Goal: Task Accomplishment & Management: Use online tool/utility

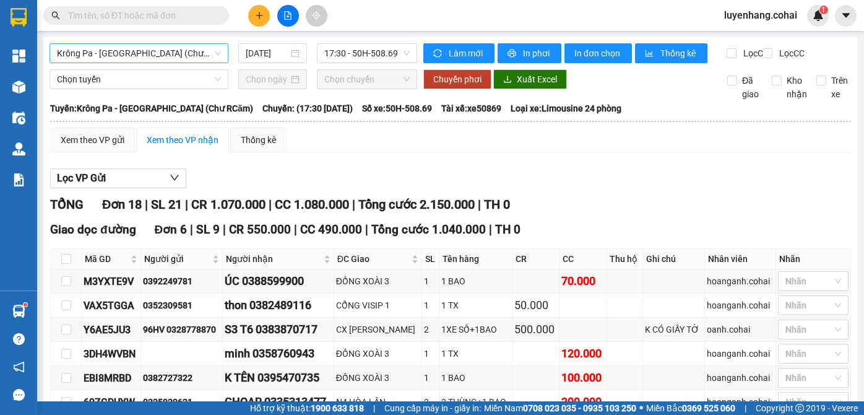
click at [150, 54] on span "Krông Pa - [GEOGRAPHIC_DATA] (Chư RCăm)" at bounding box center [139, 53] width 164 height 19
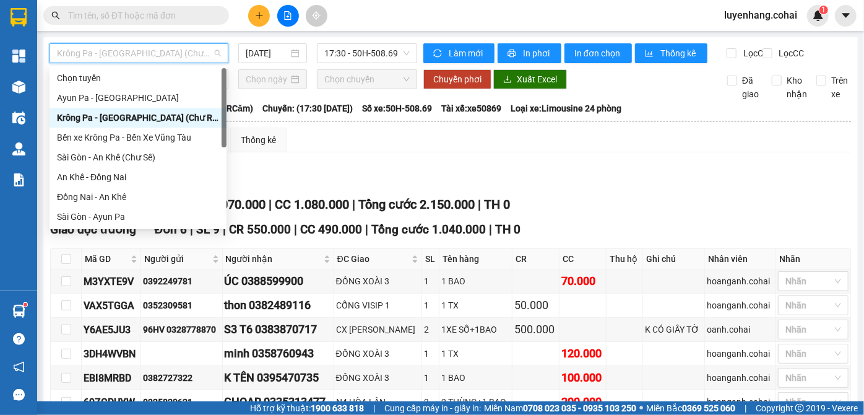
scroll to position [178, 0]
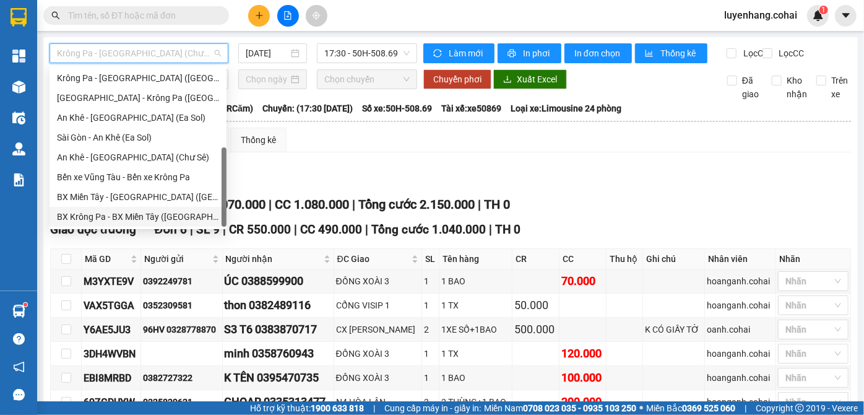
click at [131, 212] on div "BX Krông Pa - BX Miền Tây ([GEOGRAPHIC_DATA] - [GEOGRAPHIC_DATA])" at bounding box center [138, 217] width 162 height 14
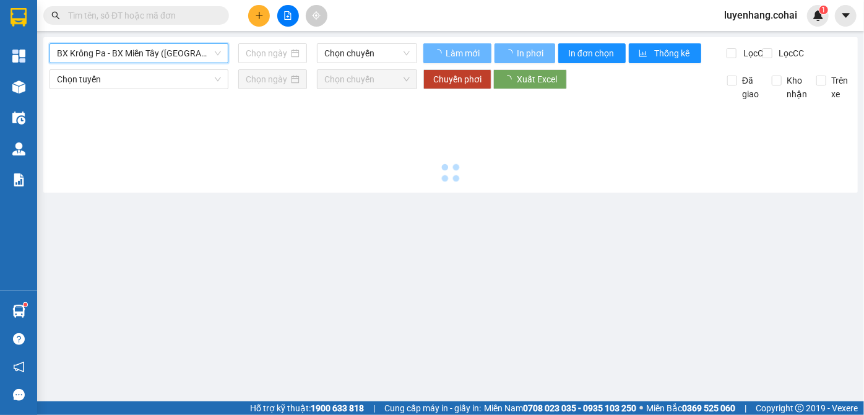
type input "[DATE]"
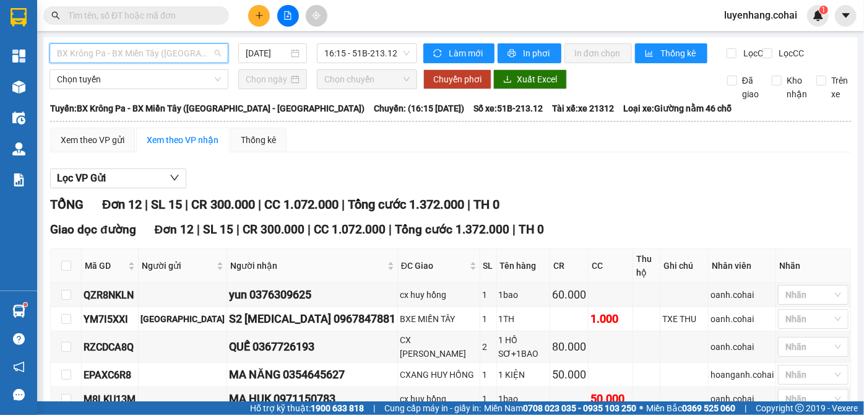
drag, startPoint x: 164, startPoint y: 56, endPoint x: 152, endPoint y: 131, distance: 75.9
click at [163, 56] on span "BX Krông Pa - BX Miền Tây ([GEOGRAPHIC_DATA] - [GEOGRAPHIC_DATA])" at bounding box center [139, 53] width 164 height 19
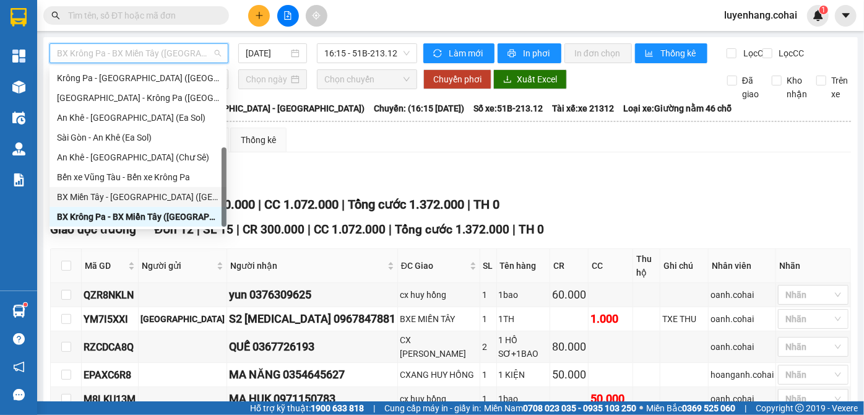
click at [141, 202] on div "BX Miền Tây - [GEOGRAPHIC_DATA] ([GEOGRAPHIC_DATA] - [GEOGRAPHIC_DATA])" at bounding box center [138, 197] width 162 height 14
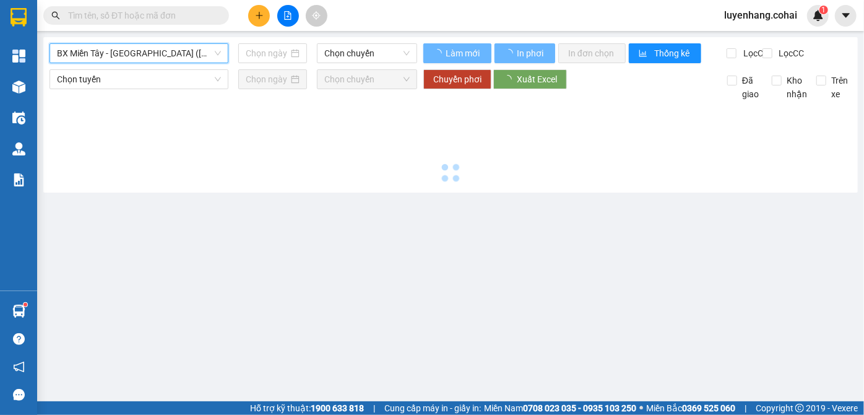
type input "[DATE]"
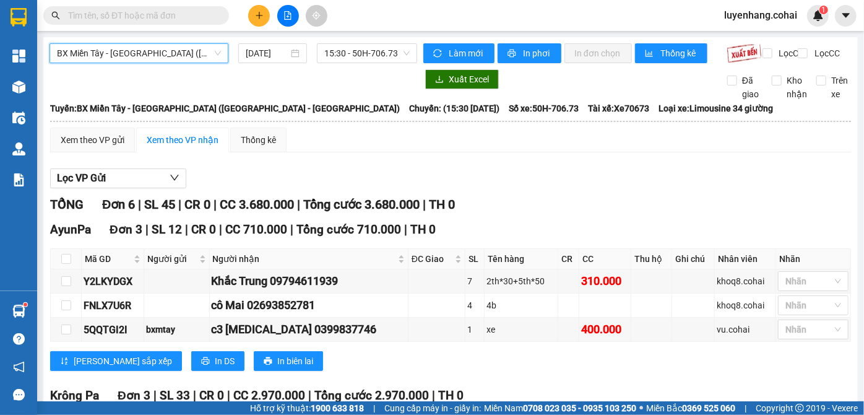
click at [155, 57] on span "BX Miền Tây - [GEOGRAPHIC_DATA] ([GEOGRAPHIC_DATA] - [GEOGRAPHIC_DATA])" at bounding box center [139, 53] width 164 height 19
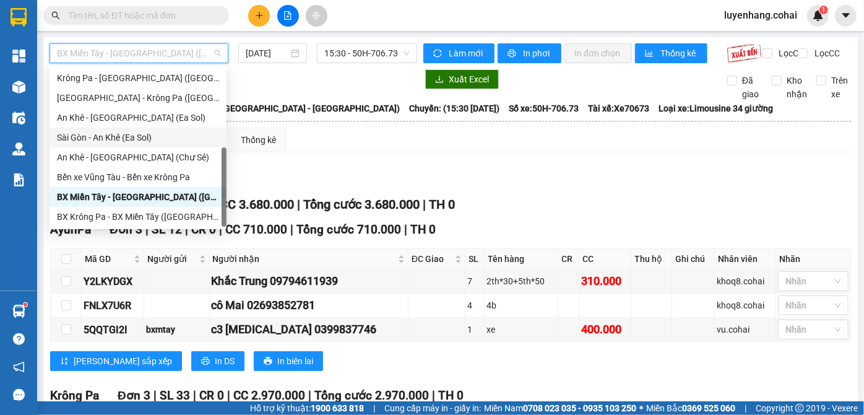
click at [138, 141] on div "Sài Gòn - An Khê (Ea Sol)" at bounding box center [138, 138] width 162 height 14
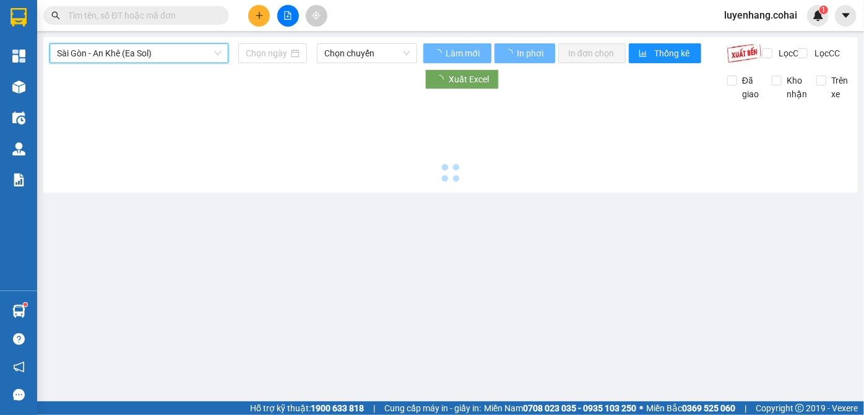
type input "[DATE]"
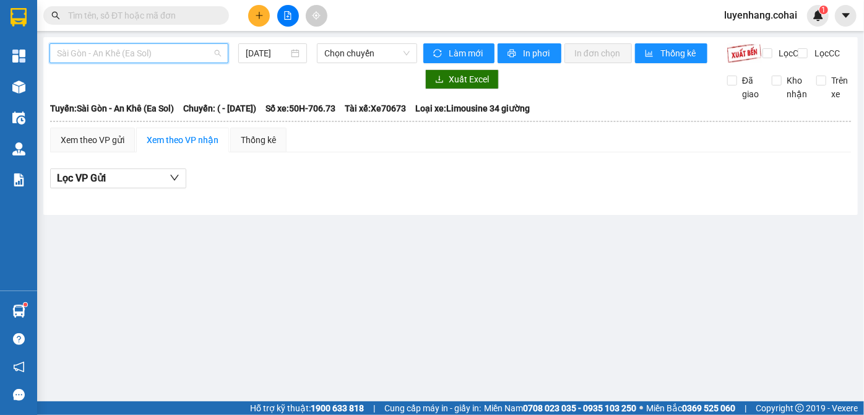
click at [127, 46] on span "Sài Gòn - An Khê (Ea Sol)" at bounding box center [139, 53] width 164 height 19
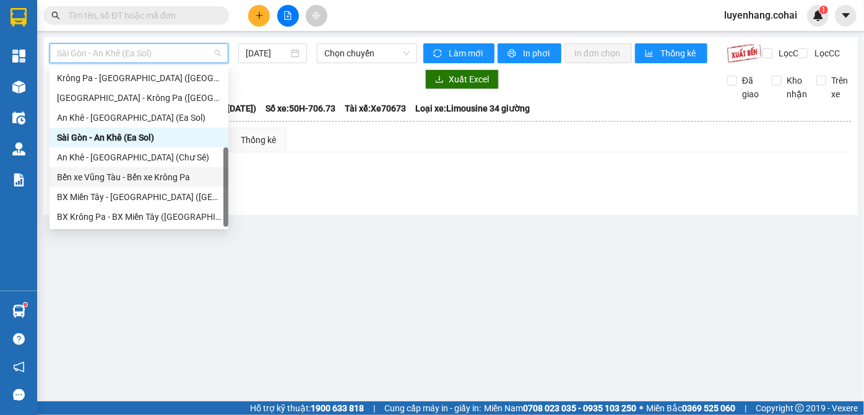
click at [160, 180] on div "Bến xe Vũng Tàu - Bến xe Krông Pa" at bounding box center [139, 177] width 164 height 14
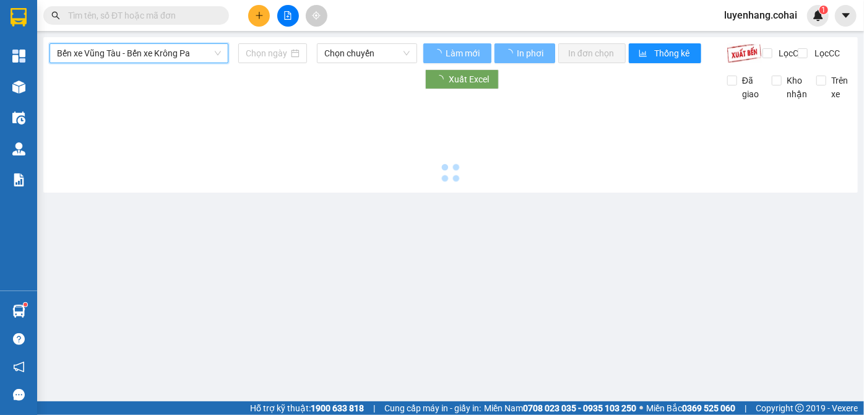
type input "[DATE]"
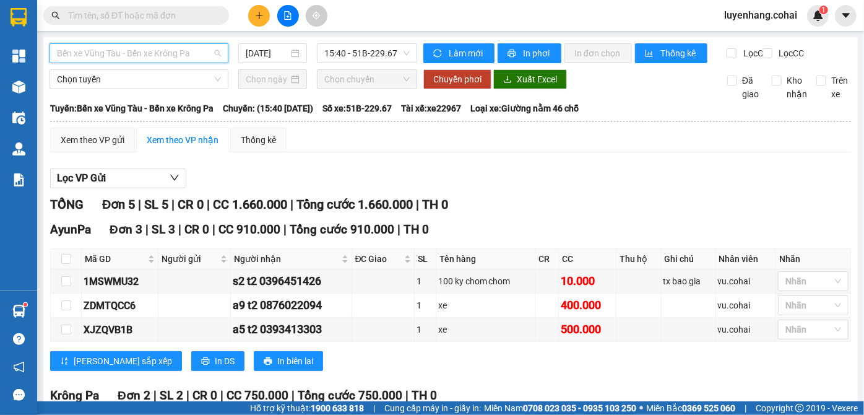
click at [175, 54] on span "Bến xe Vũng Tàu - Bến xe Krông Pa" at bounding box center [139, 53] width 164 height 19
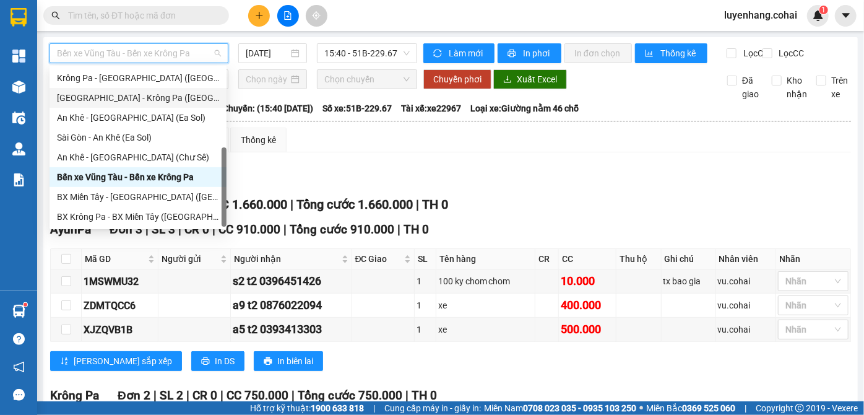
click at [157, 101] on div "[GEOGRAPHIC_DATA] - Krông Pa ([GEOGRAPHIC_DATA])" at bounding box center [138, 98] width 162 height 14
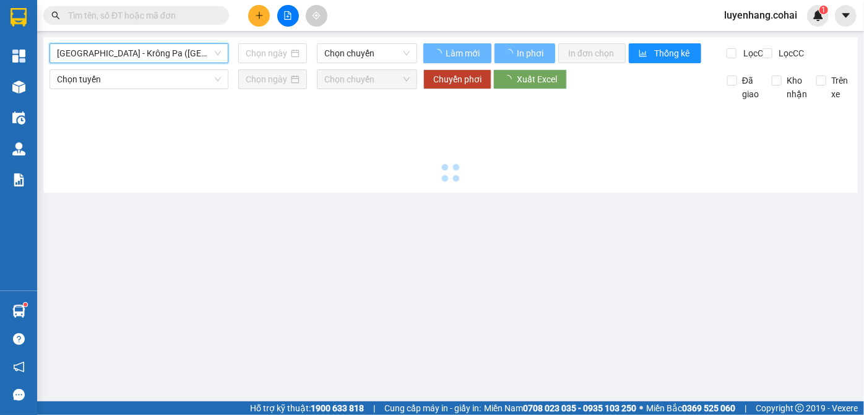
type input "[DATE]"
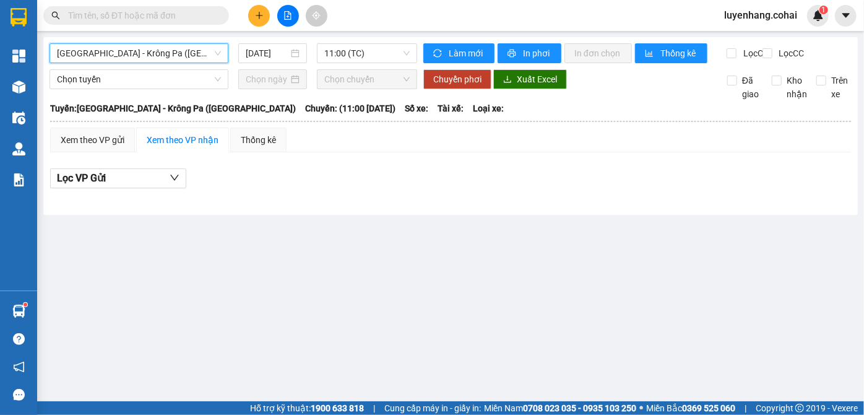
click at [145, 51] on span "[GEOGRAPHIC_DATA] - Krông Pa ([GEOGRAPHIC_DATA])" at bounding box center [139, 53] width 164 height 19
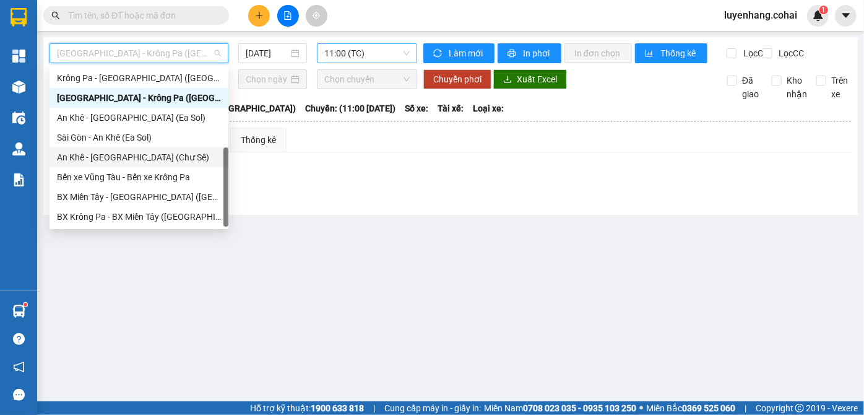
drag, startPoint x: 404, startPoint y: 46, endPoint x: 397, endPoint y: 64, distance: 19.2
click at [403, 46] on span "11:00 (TC)" at bounding box center [366, 53] width 85 height 19
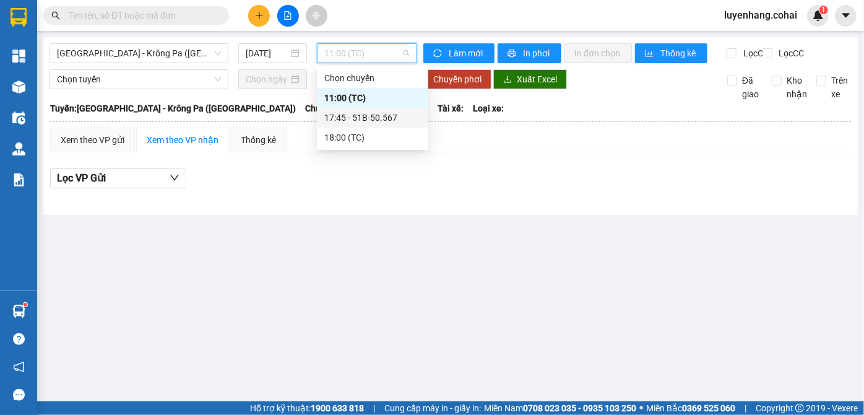
click at [389, 116] on div "17:45 - 51B-50.567" at bounding box center [372, 118] width 97 height 14
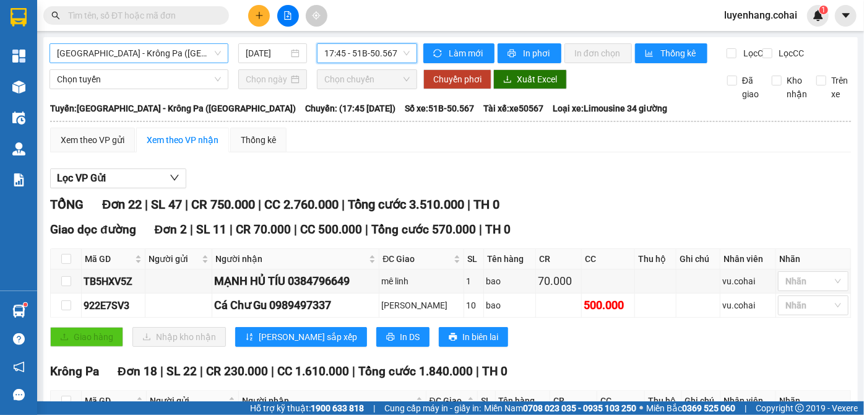
click at [180, 48] on span "[GEOGRAPHIC_DATA] - Krông Pa ([GEOGRAPHIC_DATA])" at bounding box center [139, 53] width 164 height 19
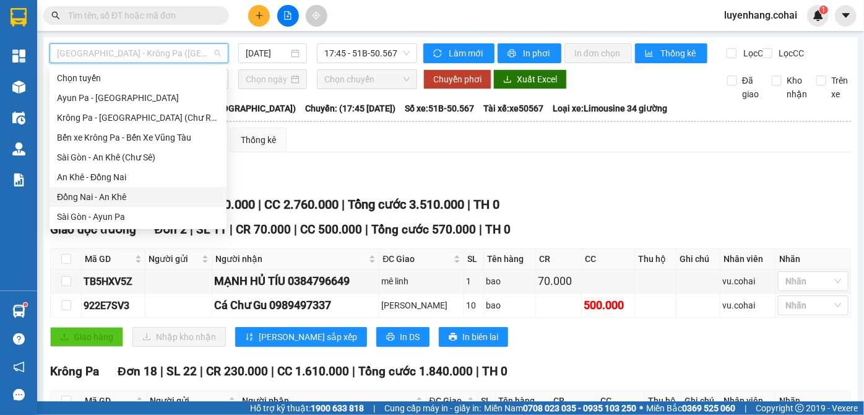
click at [141, 198] on div "Đồng Nai - An Khê" at bounding box center [138, 197] width 162 height 14
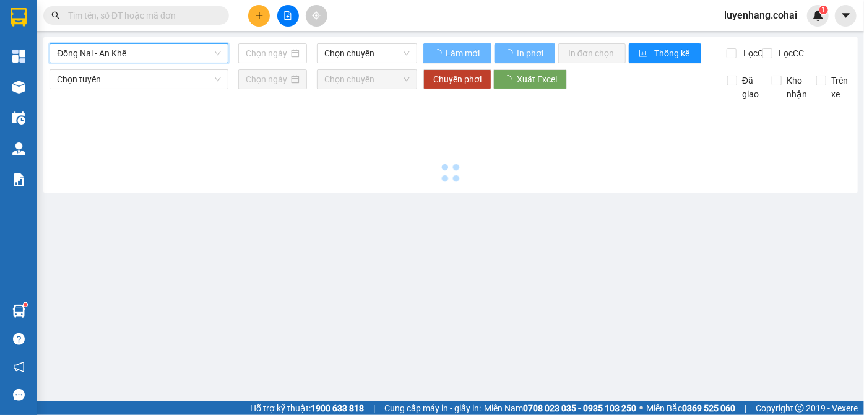
type input "[DATE]"
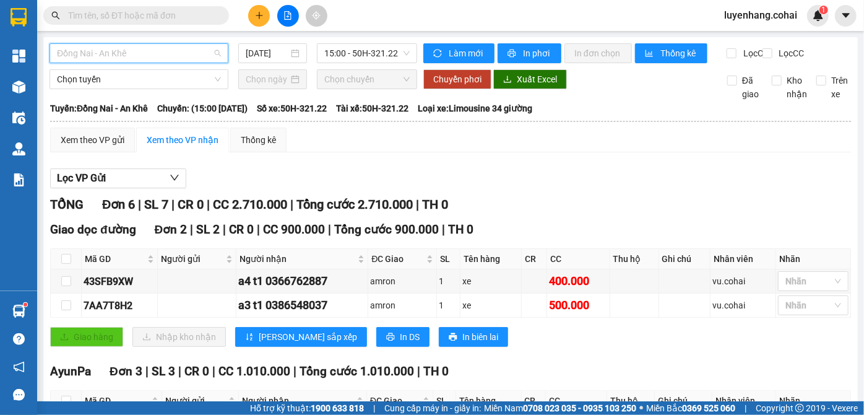
click at [167, 49] on span "Đồng Nai - An Khê" at bounding box center [139, 53] width 164 height 19
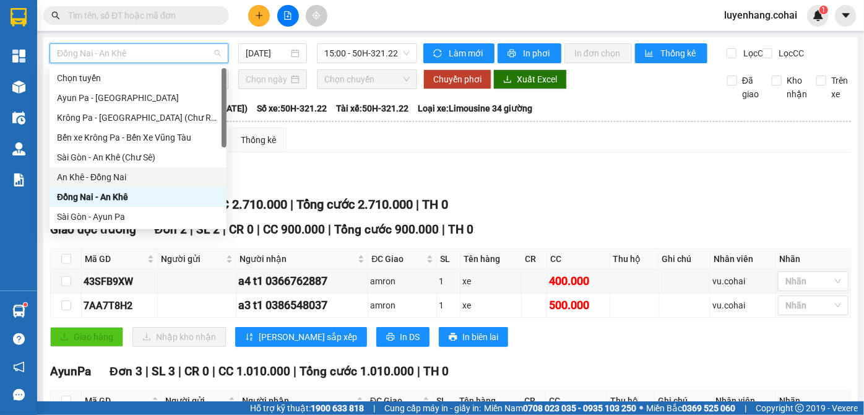
scroll to position [56, 0]
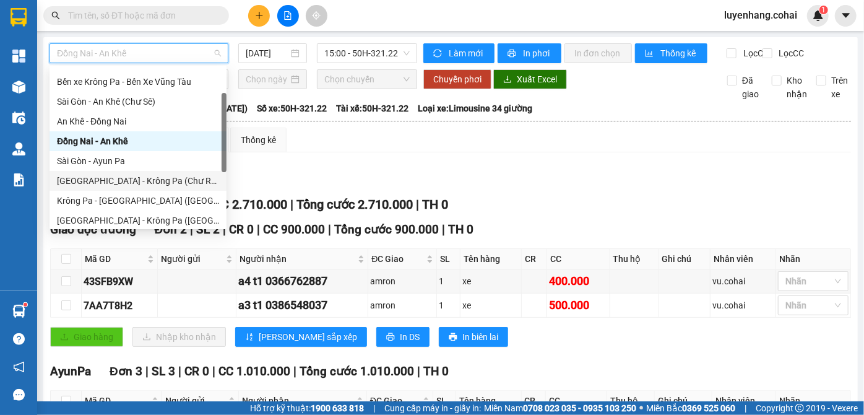
click at [159, 183] on div "[GEOGRAPHIC_DATA] - Krông Pa (Chư RCăm)" at bounding box center [138, 181] width 162 height 14
type input "[DATE]"
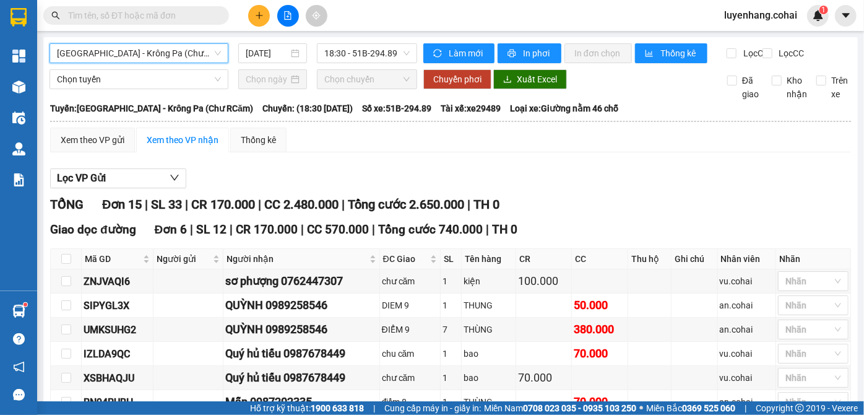
click at [186, 53] on span "[GEOGRAPHIC_DATA] - Krông Pa (Chư RCăm)" at bounding box center [139, 53] width 164 height 19
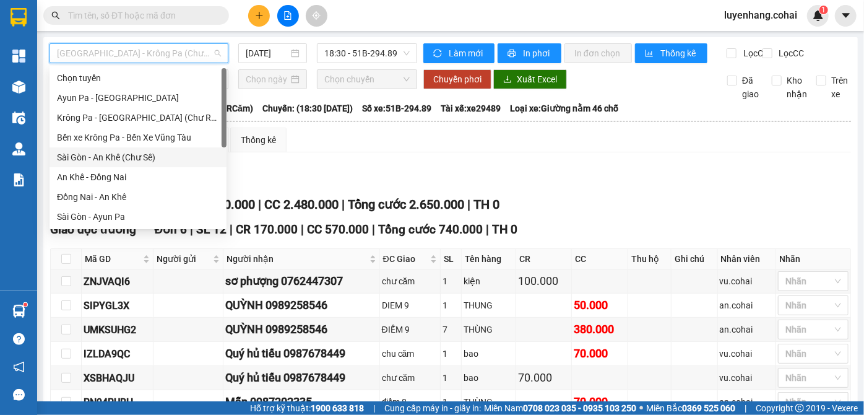
click at [165, 157] on div "Sài Gòn - An Khê (Chư Sê)" at bounding box center [138, 157] width 162 height 14
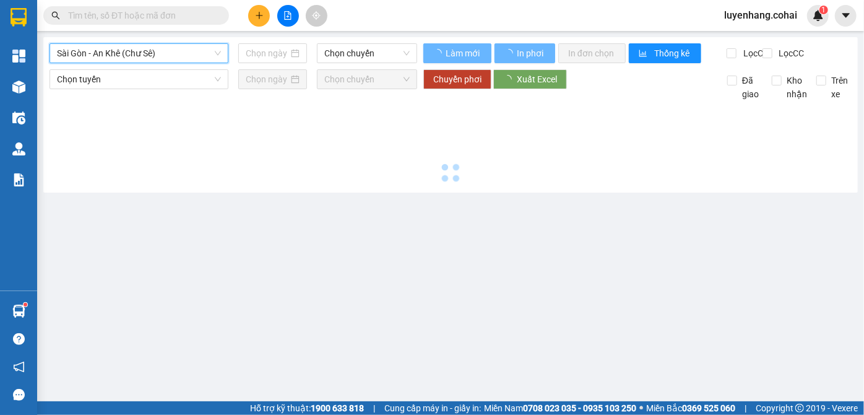
type input "[DATE]"
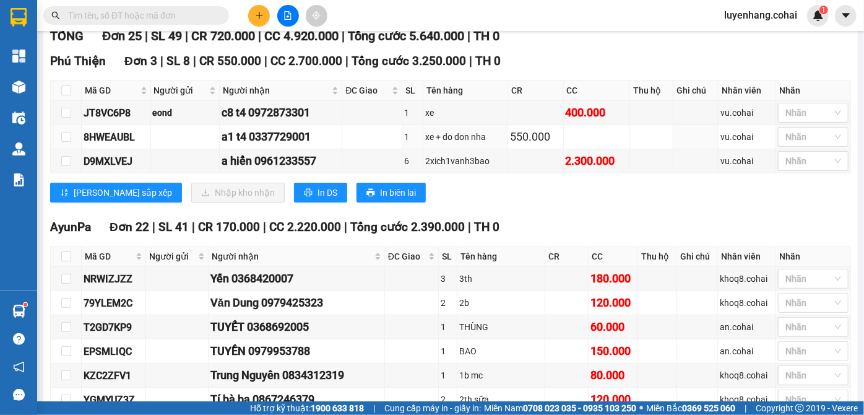
scroll to position [112, 0]
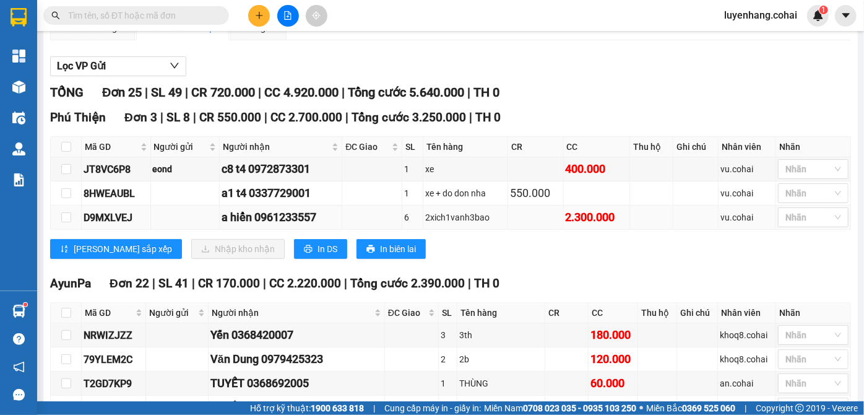
click at [313, 223] on div "a hiển 0961233557" at bounding box center [281, 217] width 118 height 17
copy div "0961233557"
click at [152, 13] on input "text" at bounding box center [141, 16] width 146 height 14
paste input "0961233557"
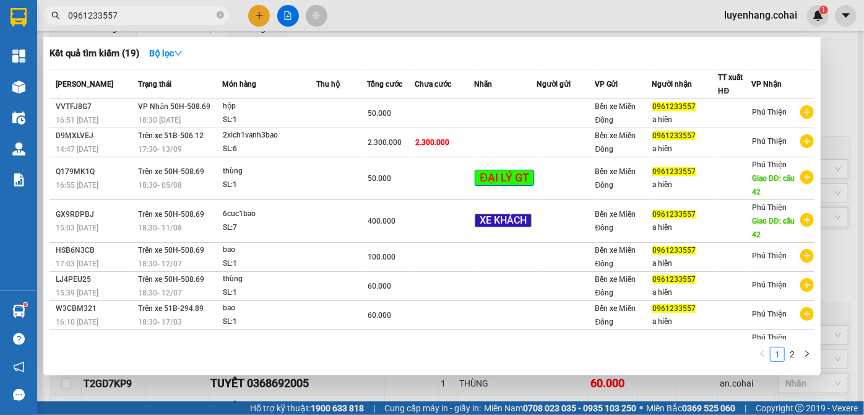
type input "0961233557"
click at [447, 20] on div at bounding box center [432, 207] width 864 height 415
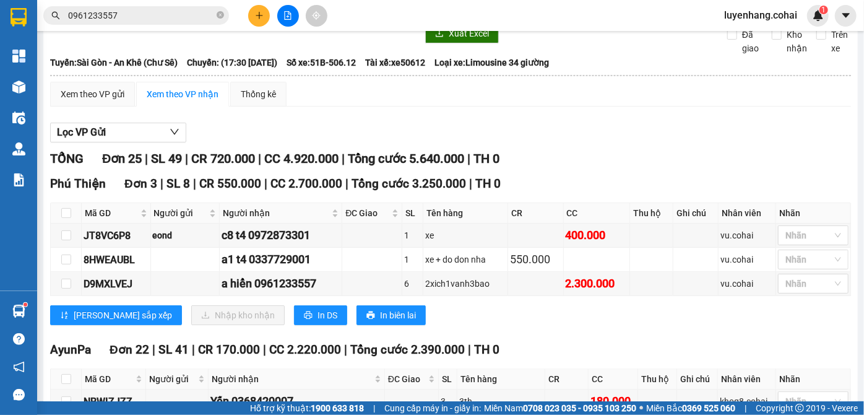
scroll to position [0, 0]
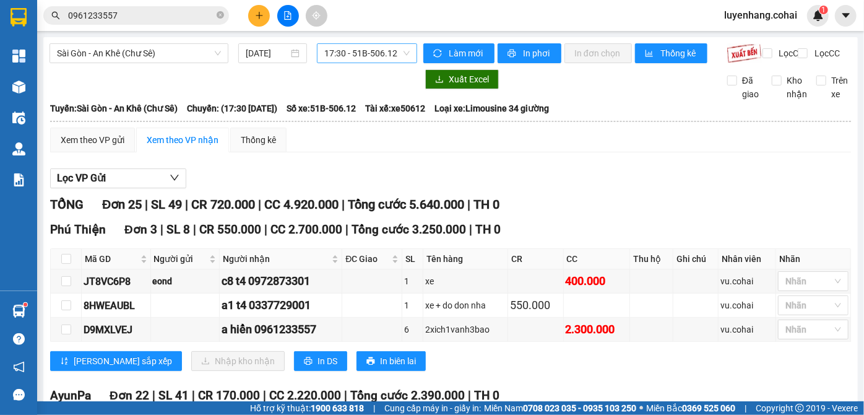
click at [376, 43] on div "17:30 - 51B-506.12" at bounding box center [367, 53] width 100 height 20
click at [379, 55] on span "17:30 - 51B-506.12" at bounding box center [366, 53] width 85 height 19
click at [382, 58] on span "17:30 - 51B-506.12" at bounding box center [366, 53] width 85 height 19
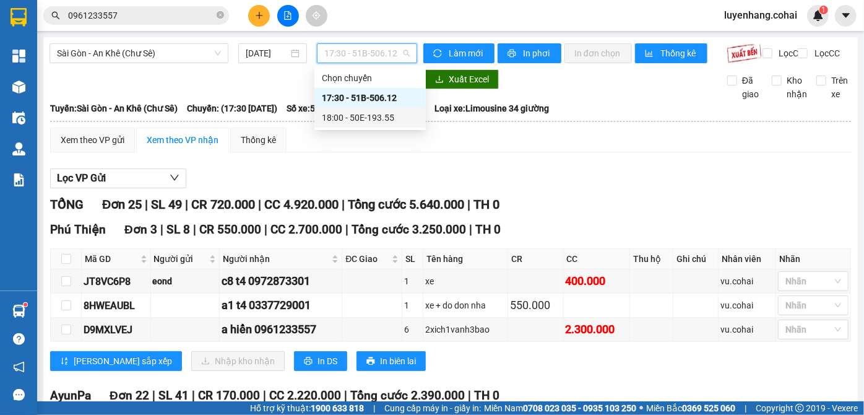
click at [398, 118] on div "18:00 - 50E-193.55" at bounding box center [370, 118] width 97 height 14
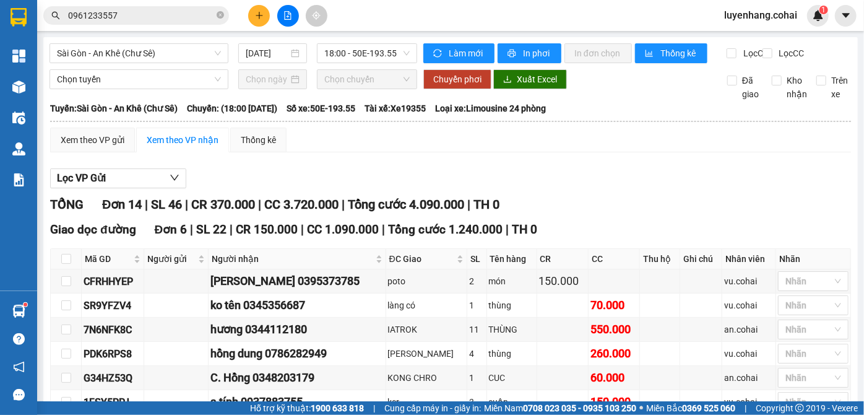
click at [385, 152] on div "Xem theo VP gửi Xem theo VP nhận Thống kê" at bounding box center [450, 140] width 801 height 25
